Goal: Check status: Check status

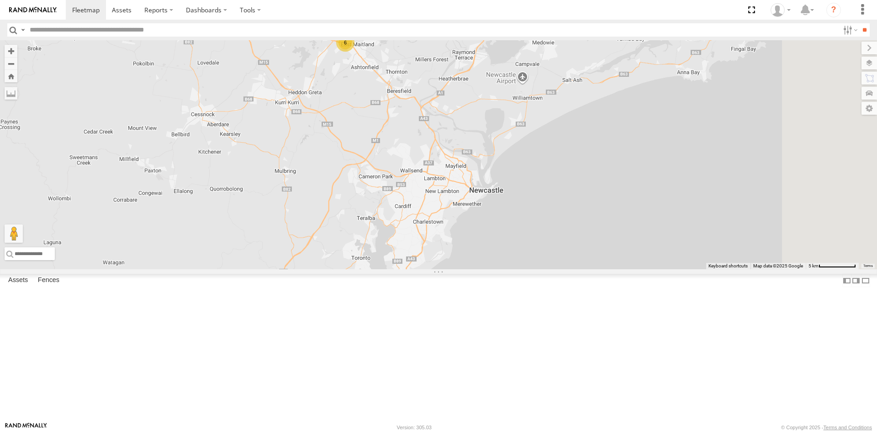
drag, startPoint x: 608, startPoint y: 265, endPoint x: 383, endPoint y: 262, distance: 224.8
click at [383, 262] on div "FGP84M - Hilux 6 3 2" at bounding box center [438, 154] width 877 height 229
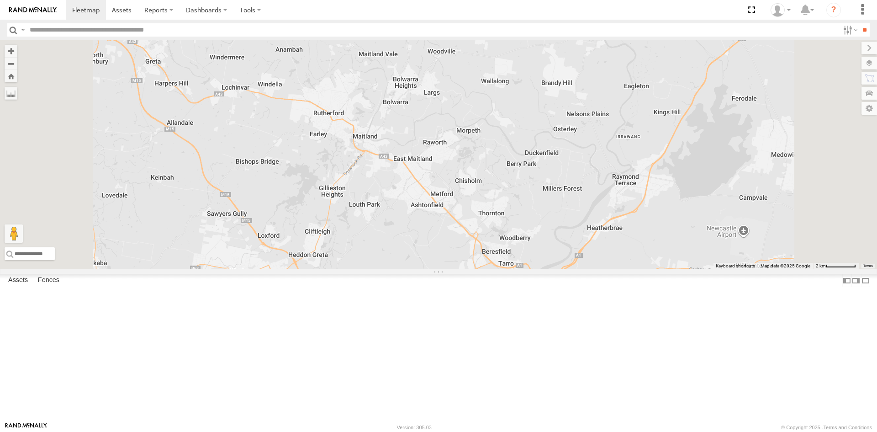
drag, startPoint x: 455, startPoint y: 204, endPoint x: 471, endPoint y: 453, distance: 249.9
click at [471, 431] on html at bounding box center [438, 216] width 877 height 432
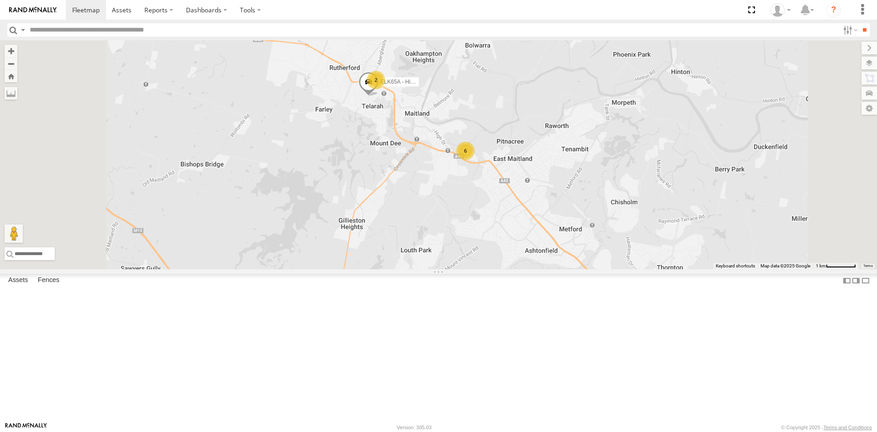
drag, startPoint x: 545, startPoint y: 214, endPoint x: 571, endPoint y: 297, distance: 87.3
click at [571, 269] on div "FGP84M - Hilux 6 2 ELK65A - Hilux" at bounding box center [438, 154] width 877 height 229
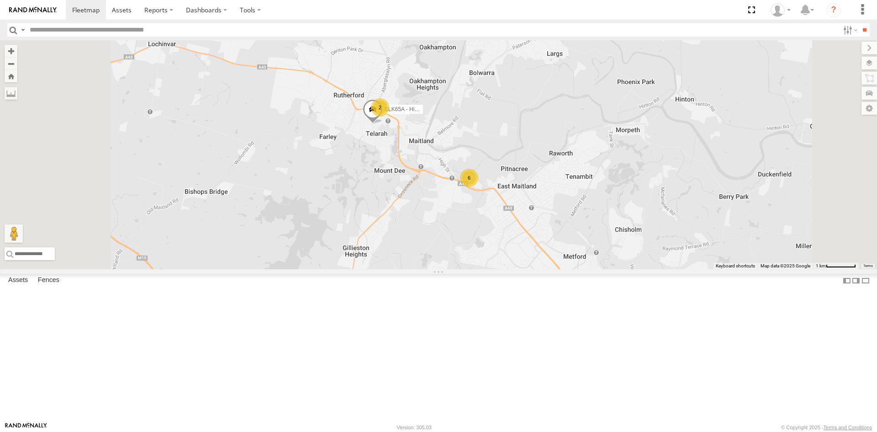
click at [478, 187] on div "6" at bounding box center [469, 178] width 18 height 18
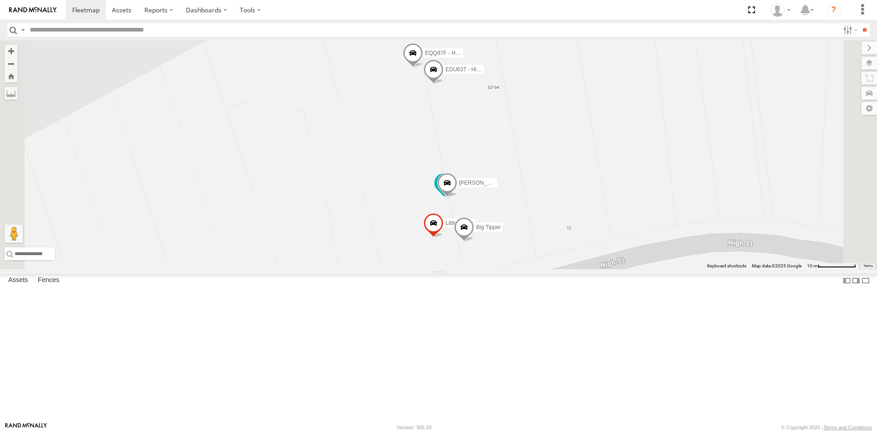
click at [454, 197] on span at bounding box center [444, 184] width 20 height 25
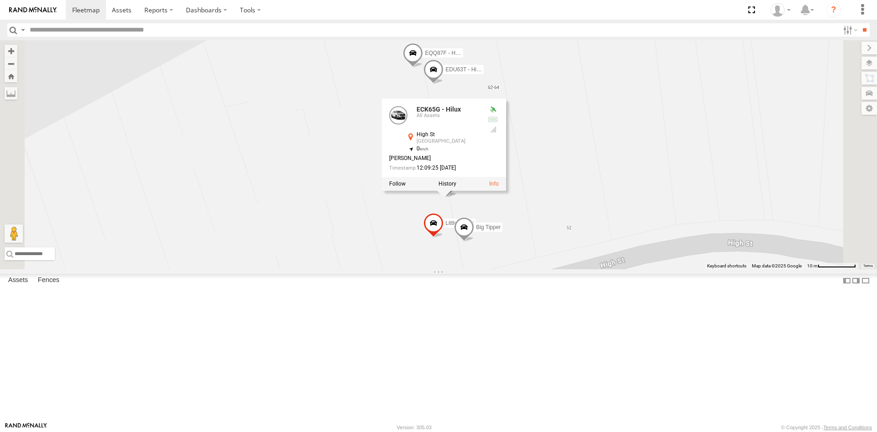
click at [660, 256] on div "FGP84M - Hilux ELK65A - Hilux Hiace Van Little Tipper EDU63T - Hilux ECK65G - H…" at bounding box center [438, 154] width 877 height 229
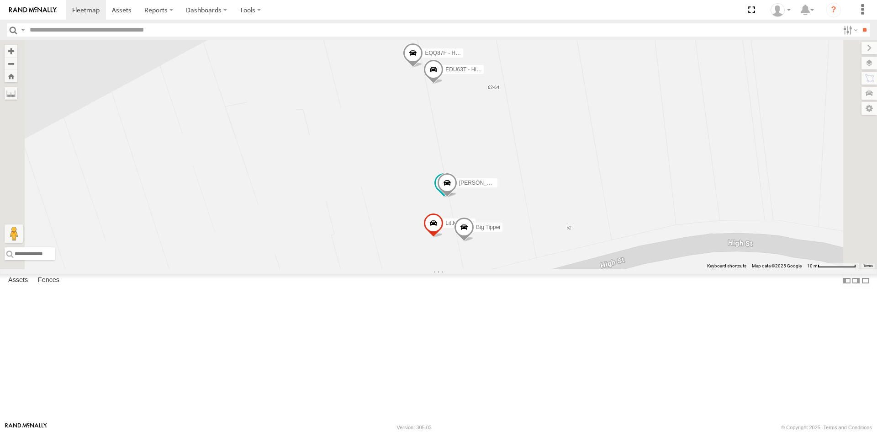
click at [0, 0] on div "All Assets" at bounding box center [0, 0] width 0 height 0
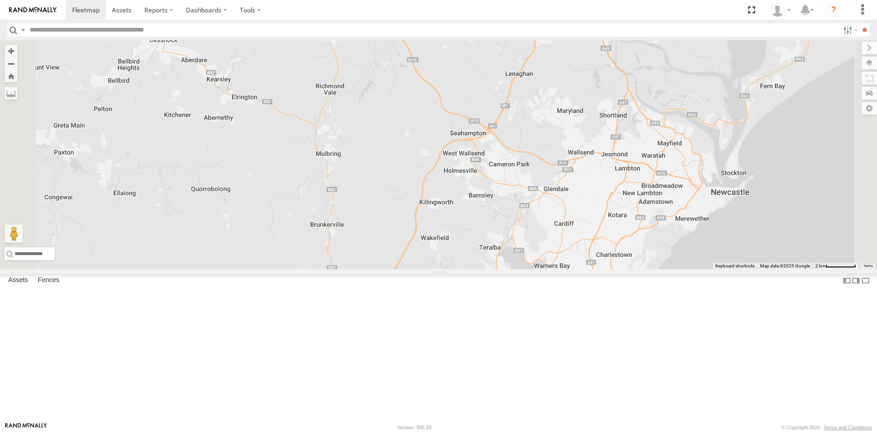
drag, startPoint x: 651, startPoint y: 231, endPoint x: 582, endPoint y: 453, distance: 232.6
click at [582, 431] on html at bounding box center [438, 216] width 877 height 432
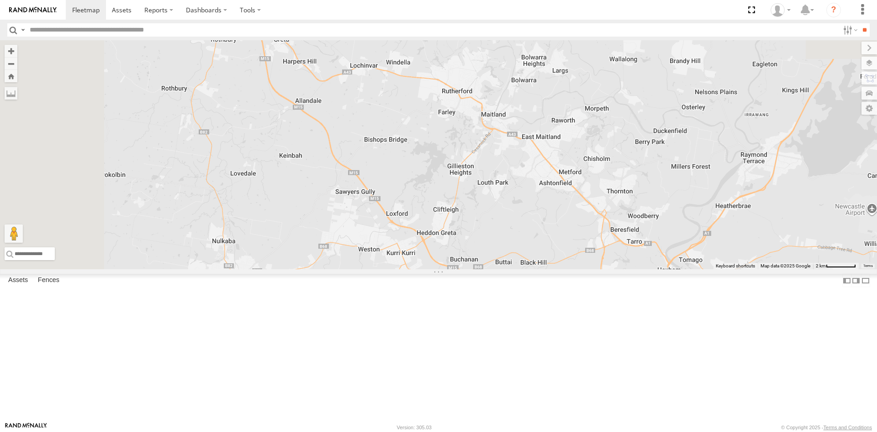
drag, startPoint x: 544, startPoint y: 210, endPoint x: 614, endPoint y: 453, distance: 253.5
click at [614, 431] on html at bounding box center [438, 216] width 877 height 432
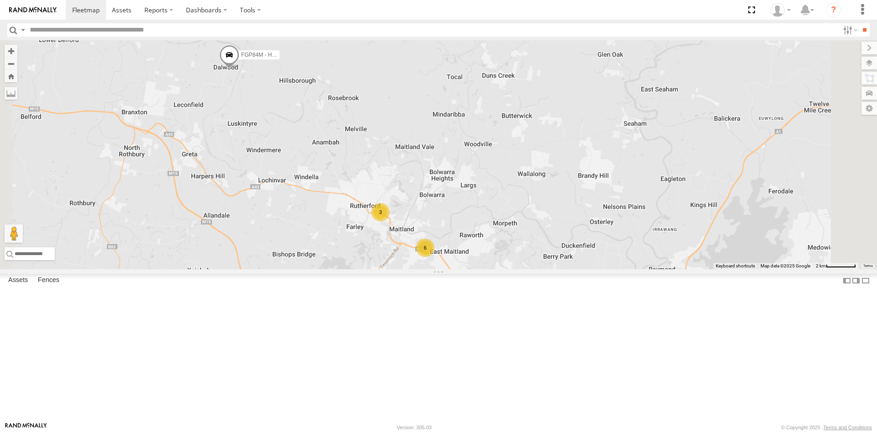
drag, startPoint x: 582, startPoint y: 296, endPoint x: 490, endPoint y: 411, distance: 147.6
click at [490, 269] on div "FGP84M - Hilux 2 6 3" at bounding box center [438, 154] width 877 height 229
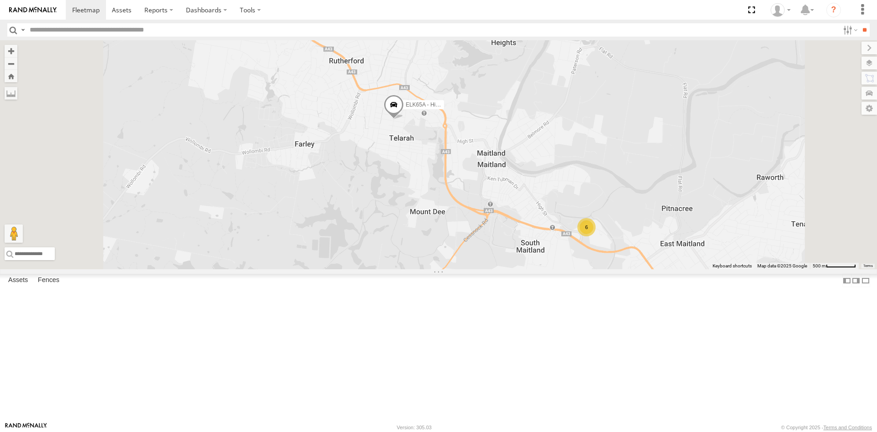
drag, startPoint x: 504, startPoint y: 270, endPoint x: 502, endPoint y: 418, distance: 147.6
click at [501, 429] on body at bounding box center [438, 216] width 877 height 432
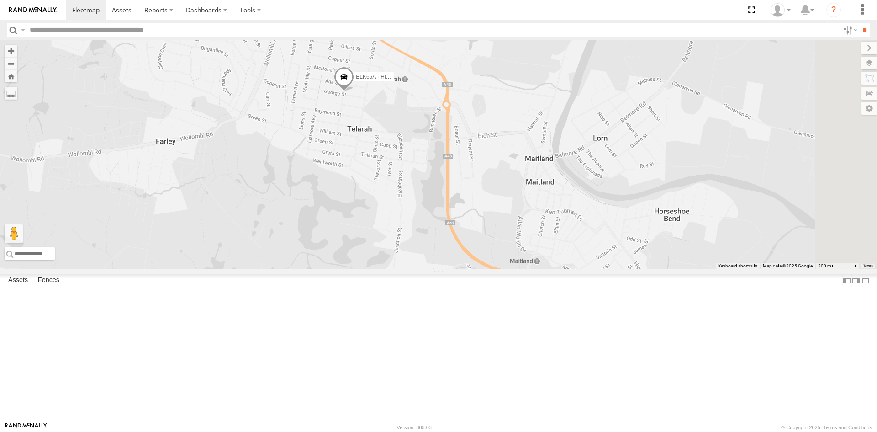
drag, startPoint x: 520, startPoint y: 252, endPoint x: 462, endPoint y: 421, distance: 178.1
click at [463, 429] on body at bounding box center [438, 216] width 877 height 432
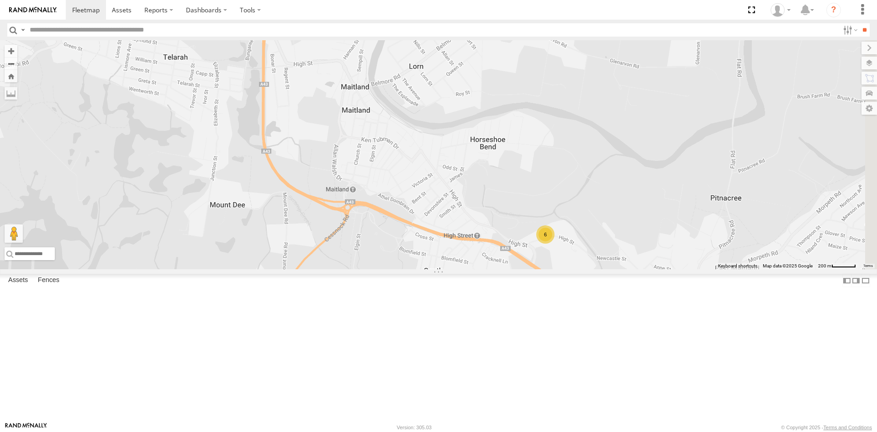
drag, startPoint x: 669, startPoint y: 279, endPoint x: 486, endPoint y: 222, distance: 192.0
click at [486, 222] on div "FGP84M - Hilux ELK65A - Hilux 6 2" at bounding box center [438, 154] width 877 height 229
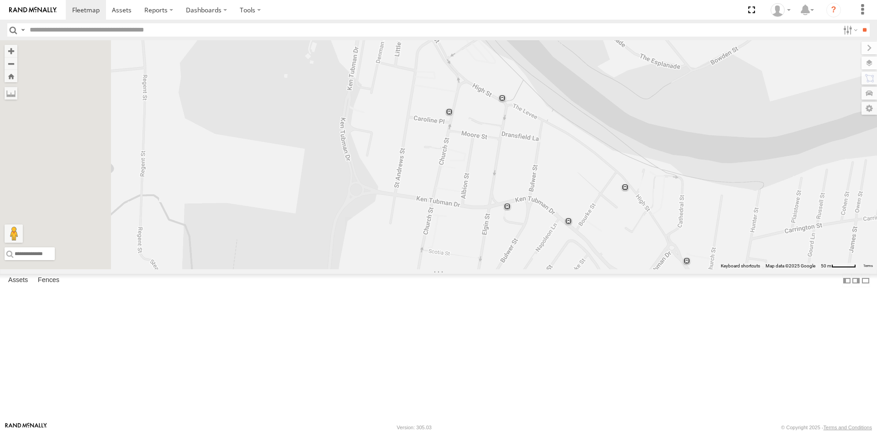
drag, startPoint x: 412, startPoint y: 251, endPoint x: 747, endPoint y: 430, distance: 380.4
click at [759, 431] on html at bounding box center [438, 216] width 877 height 432
